Goal: Information Seeking & Learning: Learn about a topic

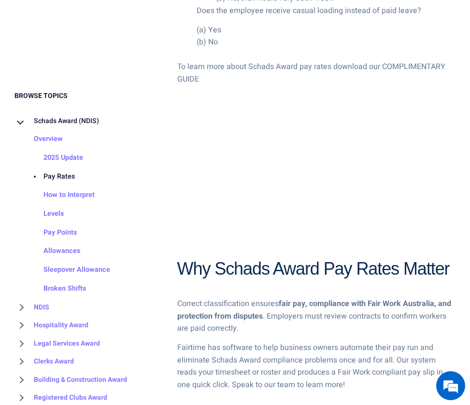
scroll to position [2220, 0]
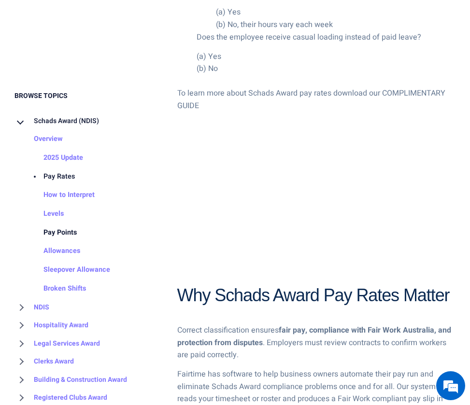
click at [69, 230] on link "Pay Points" at bounding box center [50, 232] width 53 height 19
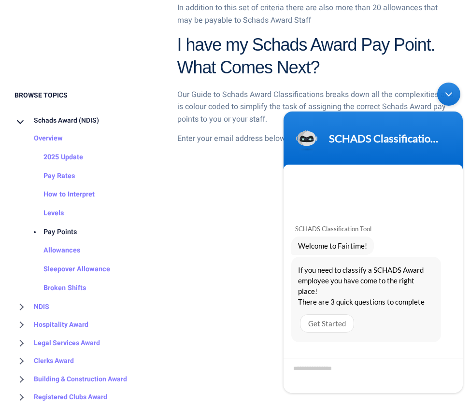
scroll to position [1206, 0]
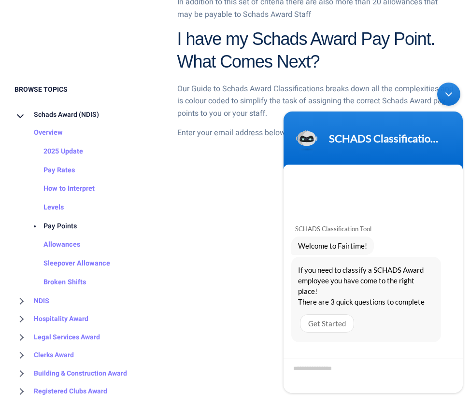
click at [452, 98] on div "Minimize live chat window" at bounding box center [448, 94] width 23 height 23
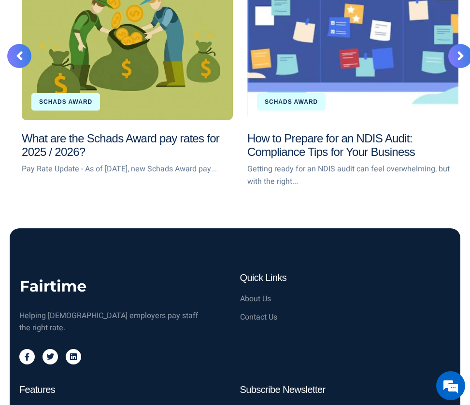
scroll to position [1888, 0]
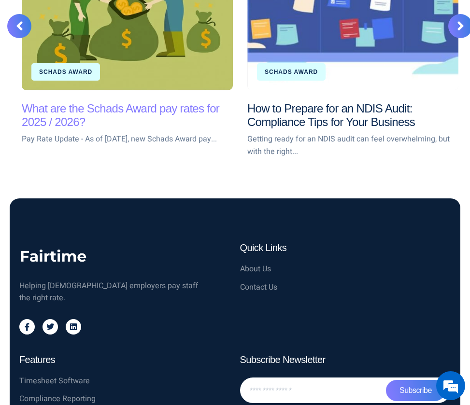
click at [164, 106] on link "What are the Schads Award pay rates for 2025 / 2026?" at bounding box center [120, 115] width 197 height 27
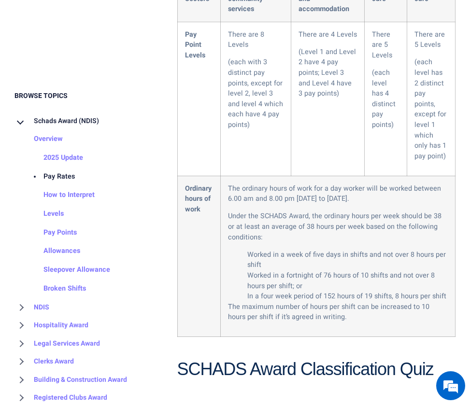
scroll to position [1278, 0]
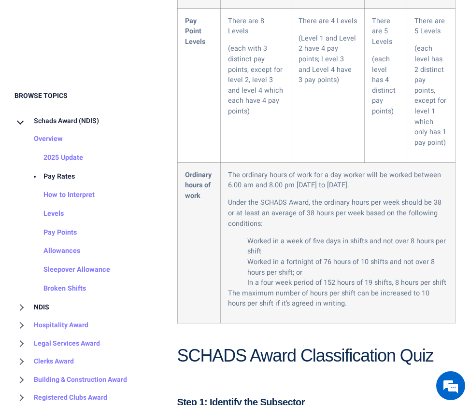
click at [43, 304] on link "NDIS" at bounding box center [31, 307] width 35 height 18
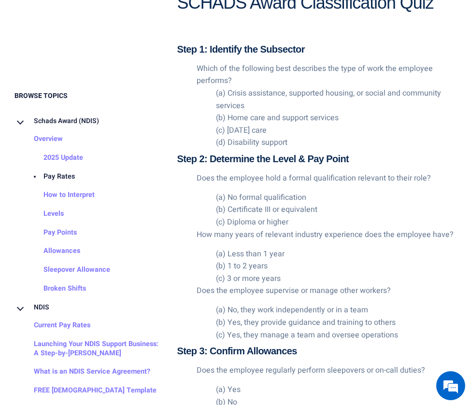
scroll to position [1520, 0]
